Goal: Task Accomplishment & Management: Use online tool/utility

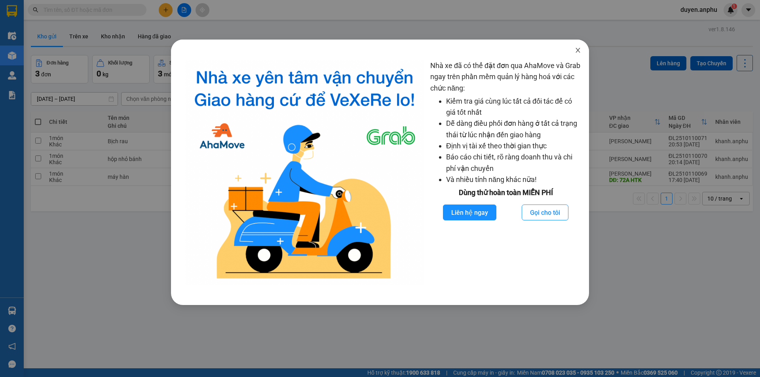
click at [574, 49] on span "Close" at bounding box center [578, 51] width 22 height 22
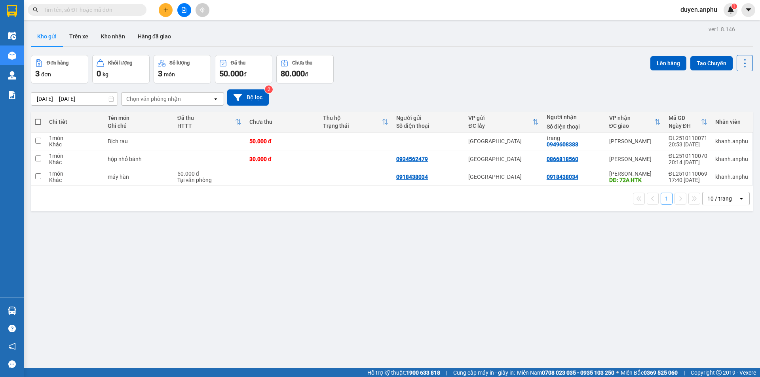
click at [721, 193] on div "10 / trang" at bounding box center [720, 198] width 36 height 13
click at [706, 288] on span "100 / trang" at bounding box center [716, 287] width 28 height 8
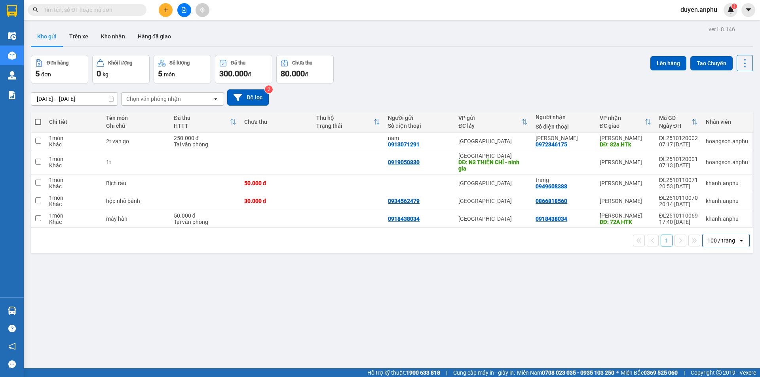
click at [38, 120] on span at bounding box center [38, 122] width 6 height 6
click at [38, 118] on input "checkbox" at bounding box center [38, 118] width 0 height 0
checkbox input "true"
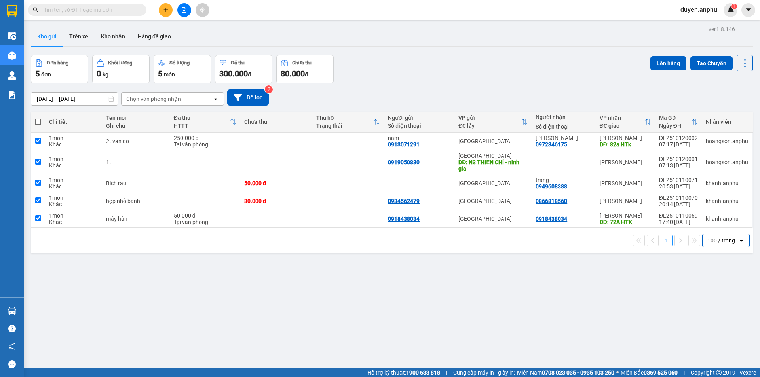
checkbox input "true"
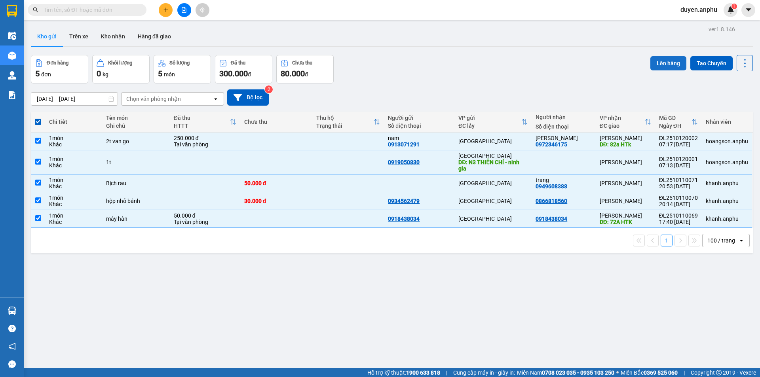
drag, startPoint x: 656, startPoint y: 65, endPoint x: 649, endPoint y: 65, distance: 6.3
click at [655, 65] on button "Lên hàng" at bounding box center [668, 63] width 36 height 14
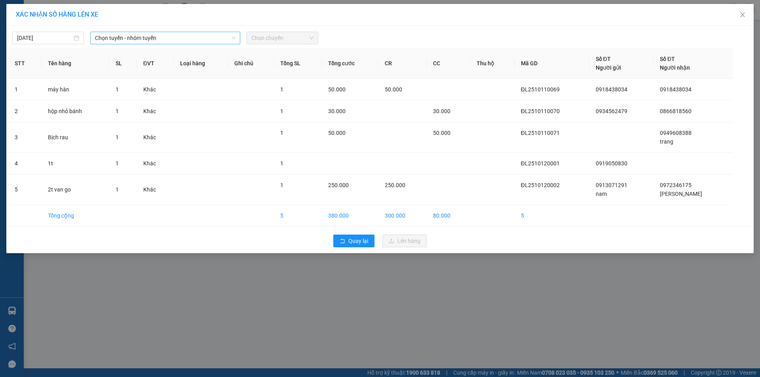
click at [135, 41] on span "Chọn tuyến - nhóm tuyến" at bounding box center [165, 38] width 140 height 12
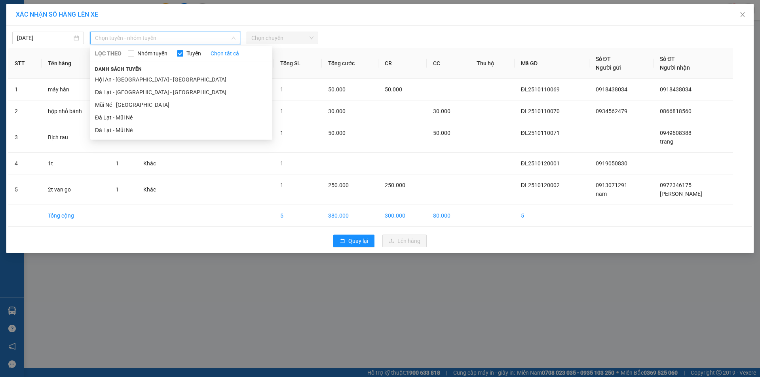
drag, startPoint x: 128, startPoint y: 116, endPoint x: 284, endPoint y: 41, distance: 173.5
click at [133, 115] on li "Đà Lạt - Mũi Né" at bounding box center [181, 117] width 182 height 13
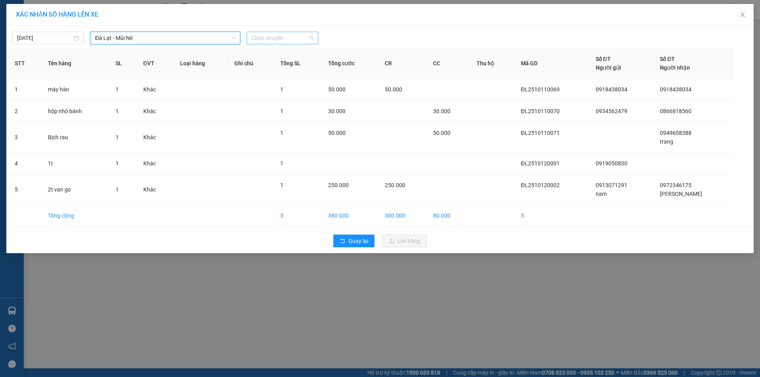
click at [283, 42] on span "Chọn chuyến" at bounding box center [282, 38] width 62 height 12
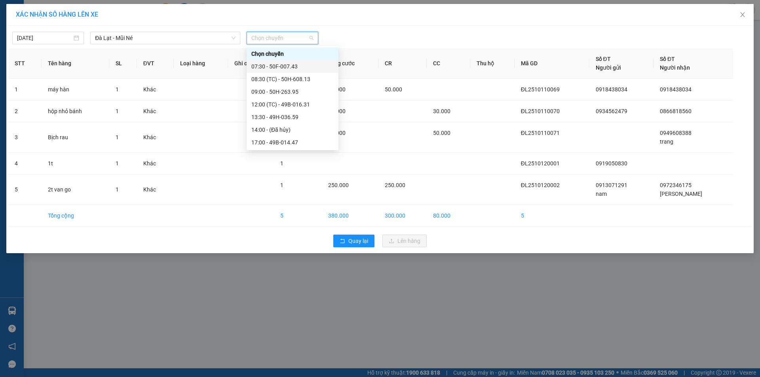
click at [263, 69] on div "07:30 - 50F-007.43" at bounding box center [292, 66] width 82 height 9
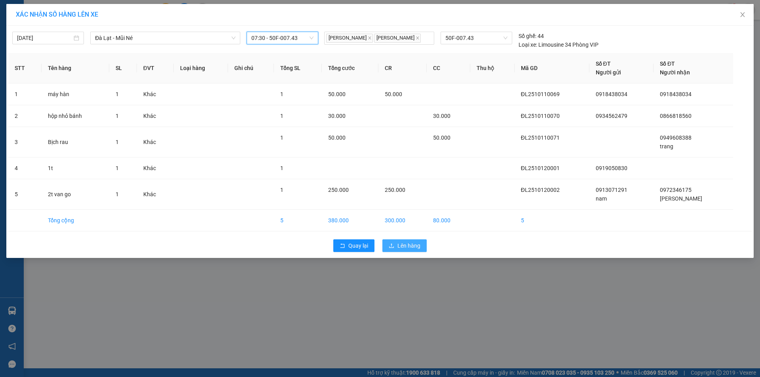
click at [404, 241] on span "Lên hàng" at bounding box center [408, 245] width 23 height 9
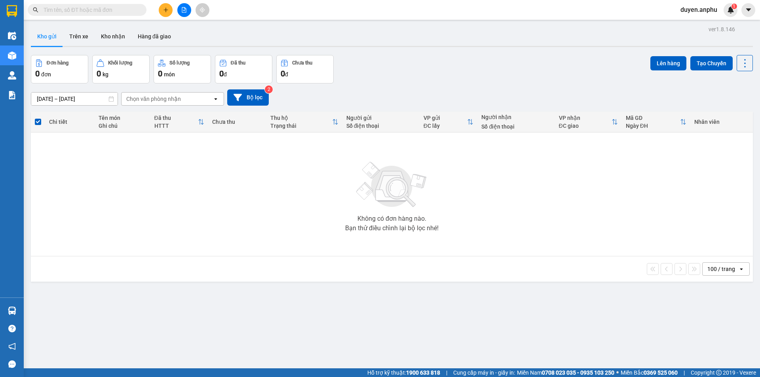
click at [184, 15] on button at bounding box center [184, 10] width 14 height 14
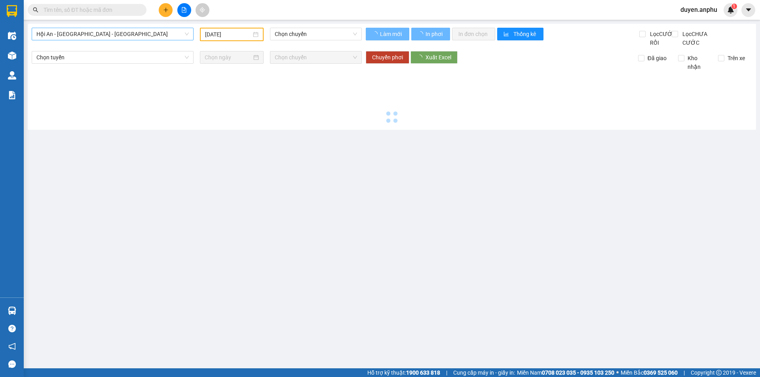
type input "[DATE]"
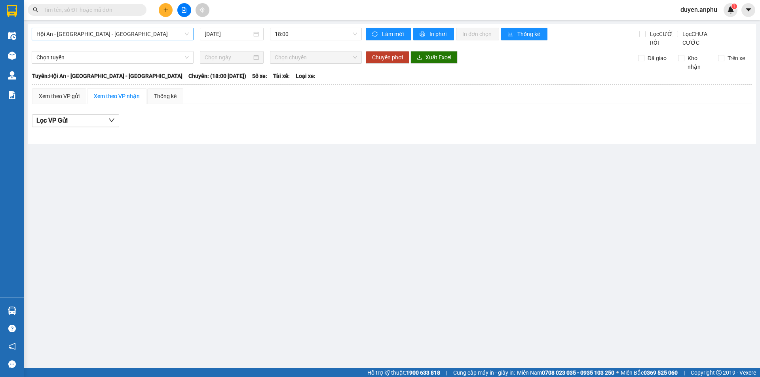
click at [79, 38] on span "Hội An - [GEOGRAPHIC_DATA] - [GEOGRAPHIC_DATA]" at bounding box center [112, 34] width 152 height 12
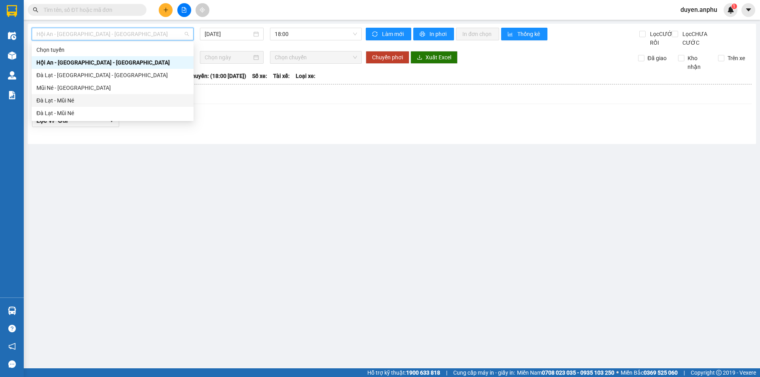
click at [74, 103] on div "Đà Lạt - Mũi Né" at bounding box center [112, 100] width 152 height 9
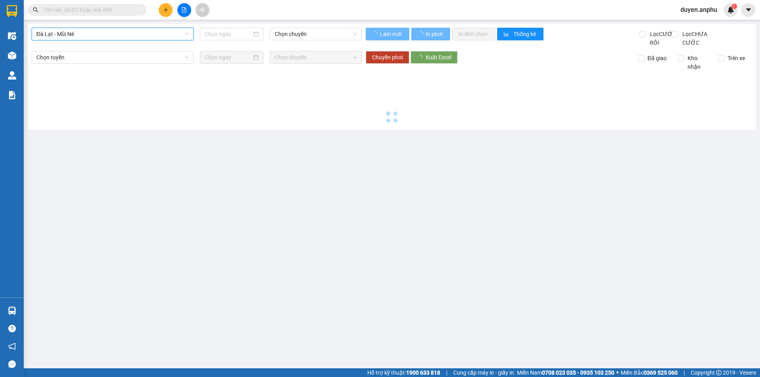
type input "[DATE]"
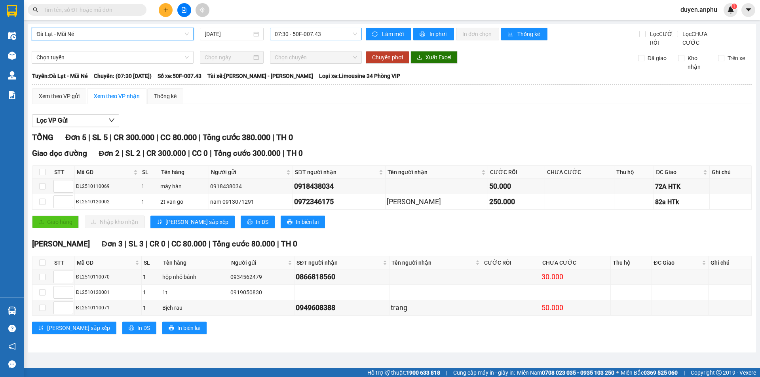
click at [308, 38] on span "07:30 - 50F-007.43" at bounding box center [316, 34] width 82 height 12
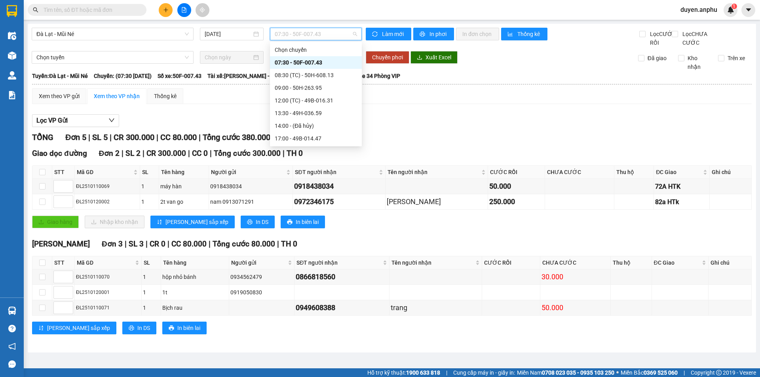
click at [295, 59] on div "07:30 - 50F-007.43" at bounding box center [316, 62] width 82 height 9
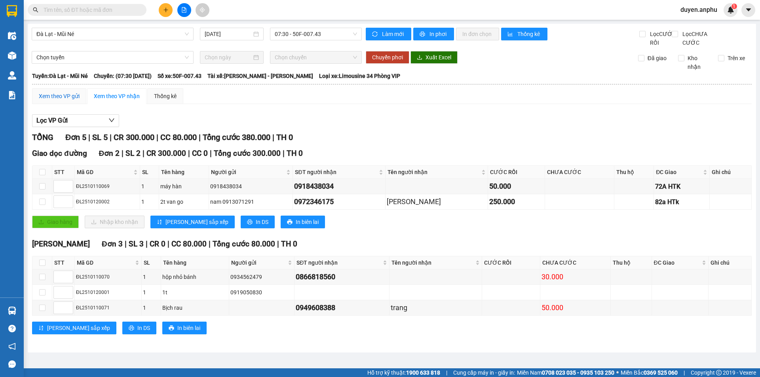
click at [60, 101] on div "Xem theo VP gửi" at bounding box center [59, 96] width 41 height 9
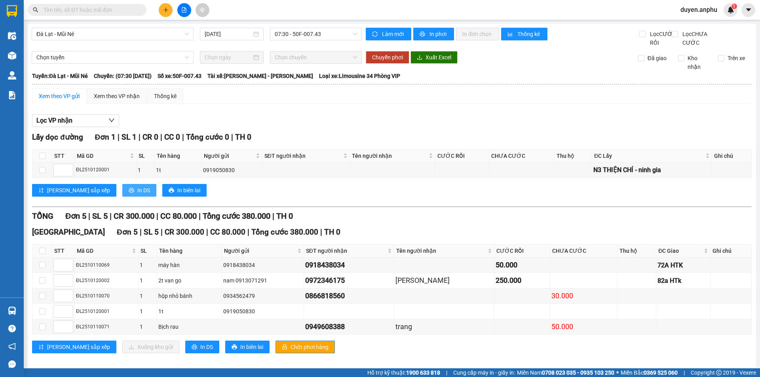
click at [122, 197] on button "In DS" at bounding box center [139, 190] width 34 height 13
click at [123, 101] on div "Xem theo VP nhận" at bounding box center [117, 96] width 46 height 9
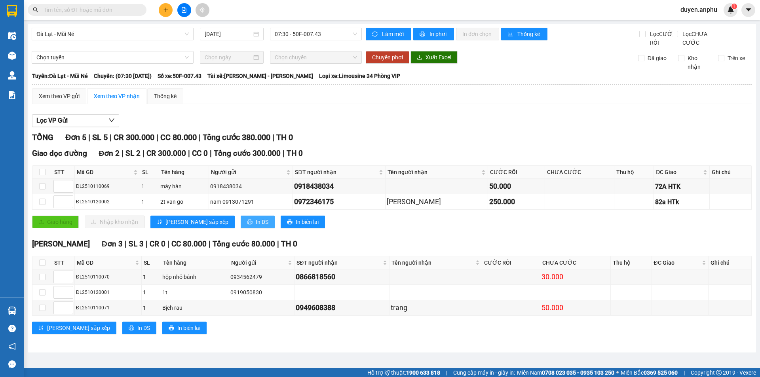
click at [241, 228] on button "In DS" at bounding box center [258, 222] width 34 height 13
